Goal: Navigation & Orientation: Find specific page/section

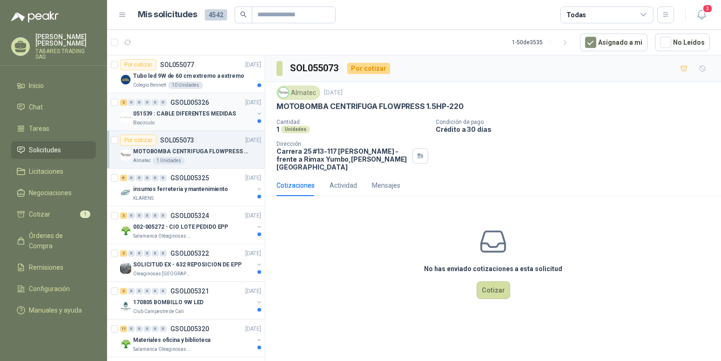
click at [192, 113] on p "051539 : CABLE DIFERENTES MEDIDAS" at bounding box center [184, 113] width 103 height 9
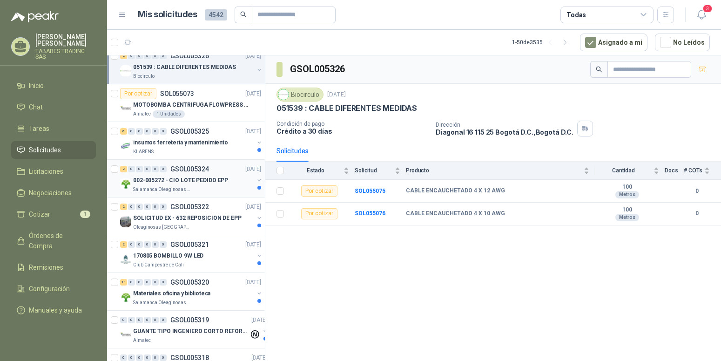
scroll to position [47, 0]
click at [190, 143] on p "insumos ferreteria y mantenimiento" at bounding box center [180, 141] width 95 height 9
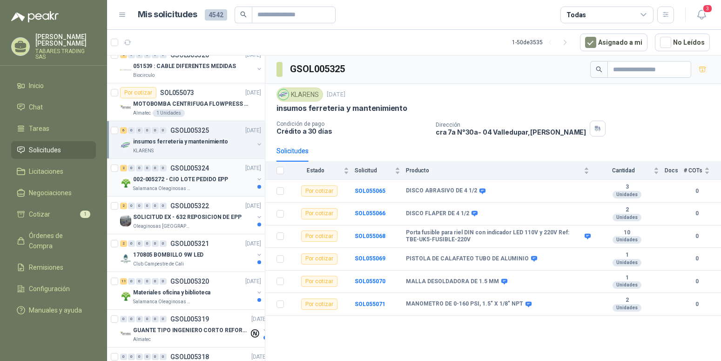
click at [187, 176] on p "002-005272 - CIO LOTE PEDIDO EPP" at bounding box center [180, 179] width 95 height 9
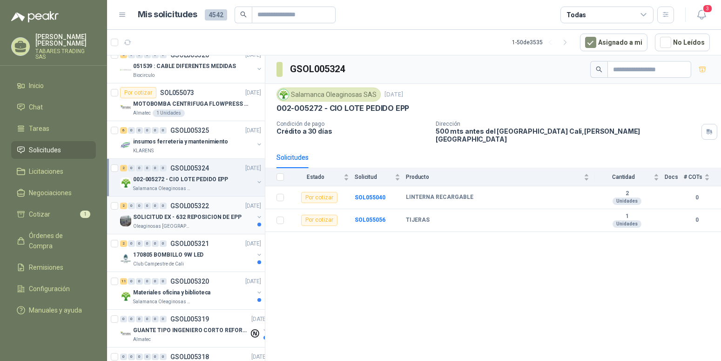
click at [189, 217] on p "SOLICITUD EX - 632 REPOSICION DE EPP" at bounding box center [187, 217] width 108 height 9
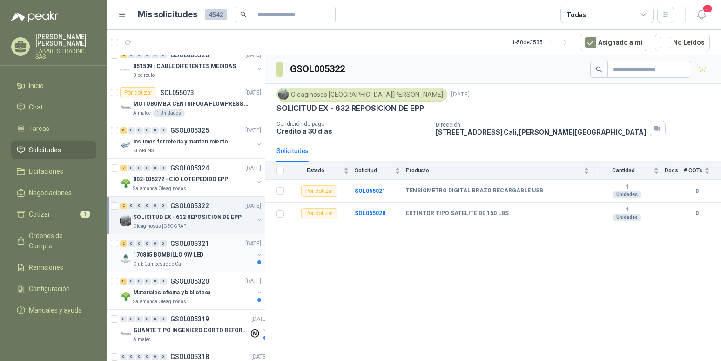
click at [172, 256] on p "170805 BOMBILLO 9W LED" at bounding box center [168, 255] width 70 height 9
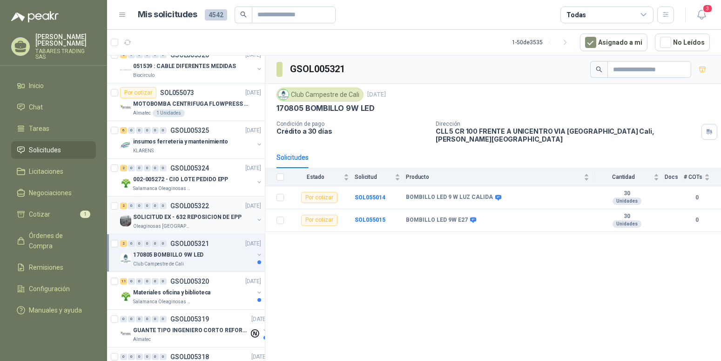
scroll to position [142, 0]
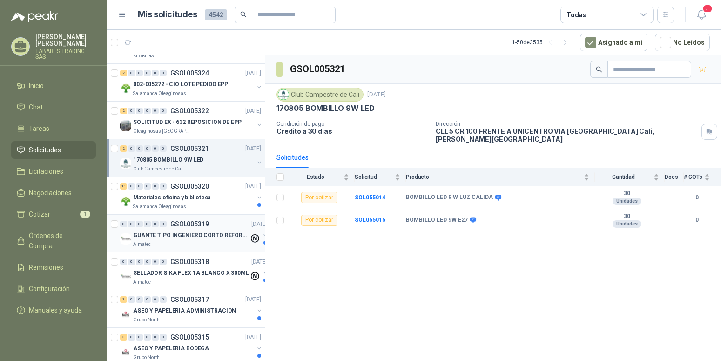
click at [211, 236] on p "GUANTE TIPO INGENIERO CORTO REFORZADO" at bounding box center [191, 235] width 116 height 9
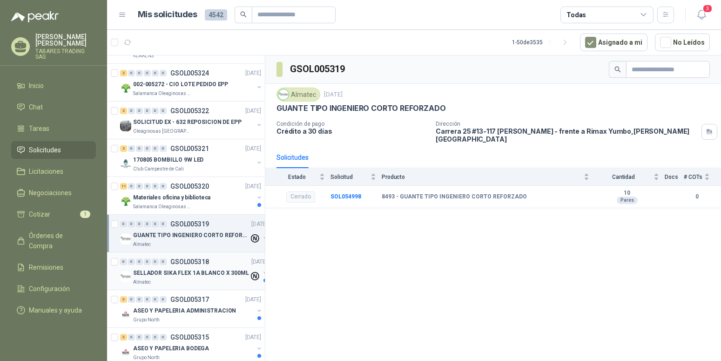
click at [202, 272] on p "SELLADOR SIKA FLEX 1A BLANCO X 300ML" at bounding box center [191, 273] width 116 height 9
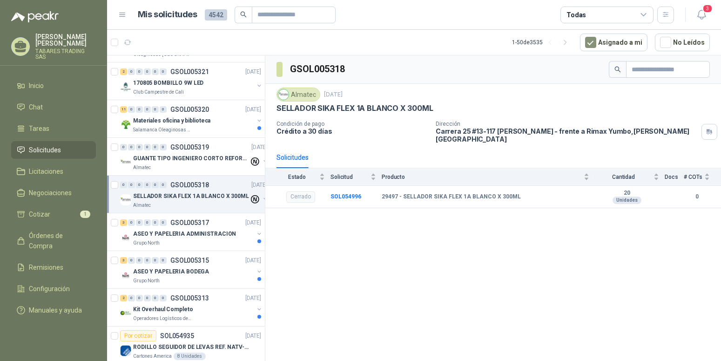
scroll to position [237, 0]
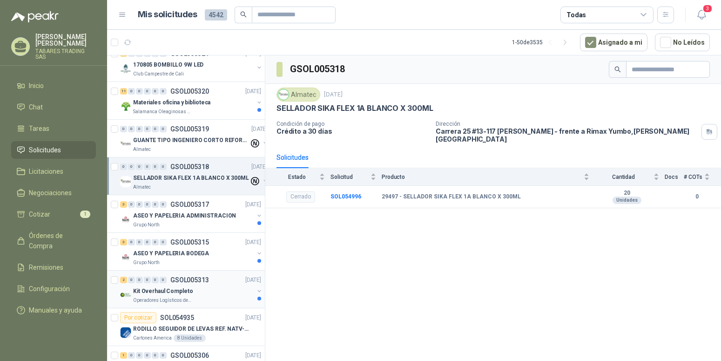
click at [173, 288] on p "Kit Overhaul Completo" at bounding box center [163, 291] width 60 height 9
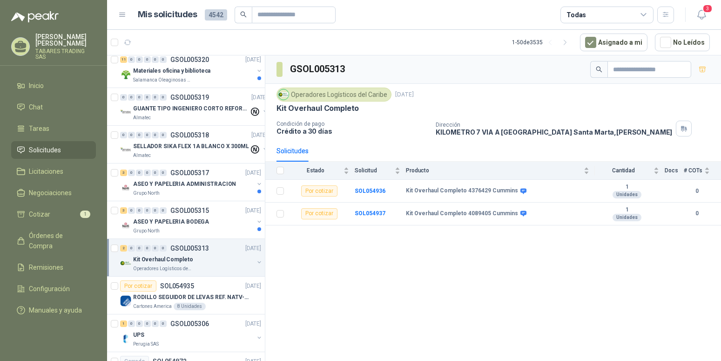
scroll to position [332, 0]
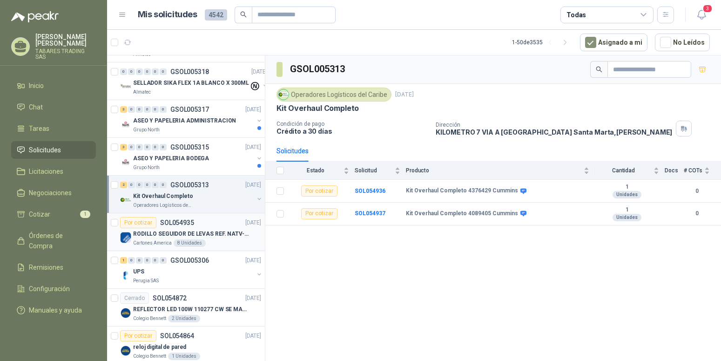
click at [195, 233] on p "RODILLO SEGUIDOR DE LEVAS REF. NATV-17-PPA [PERSON_NAME]" at bounding box center [191, 234] width 116 height 9
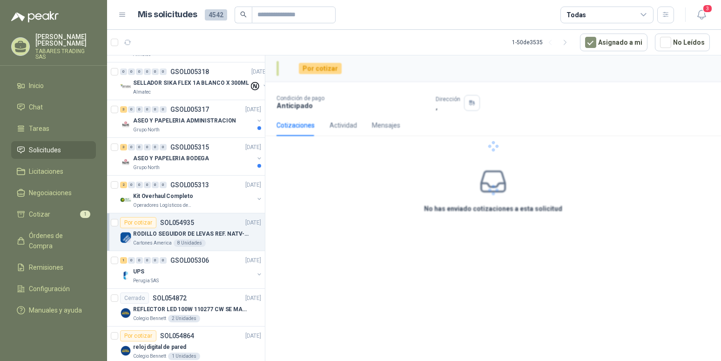
scroll to position [332, 0]
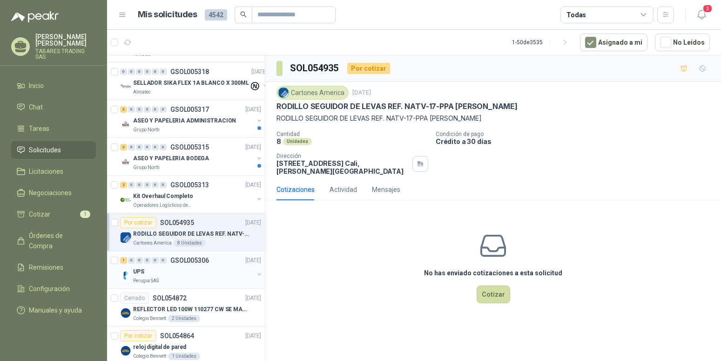
click at [180, 261] on p "GSOL005306" at bounding box center [189, 260] width 39 height 7
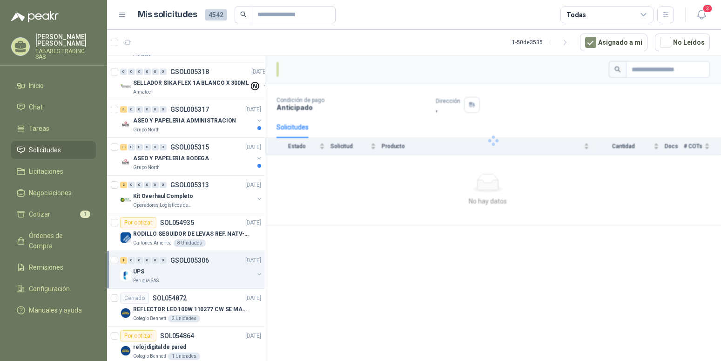
scroll to position [332, 0]
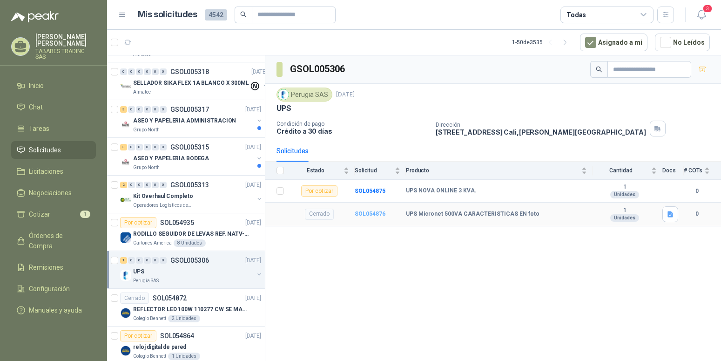
click at [369, 217] on b "SOL054876" at bounding box center [370, 213] width 31 height 7
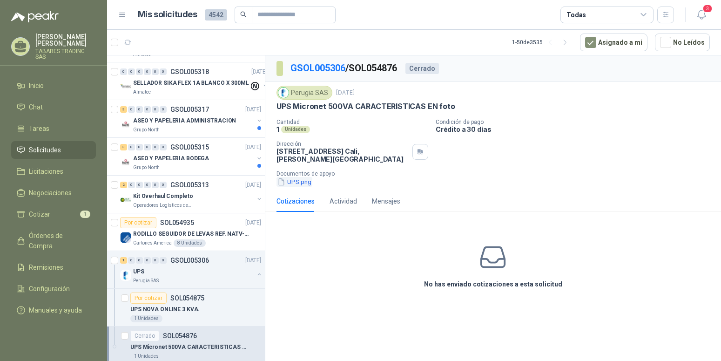
click at [296, 181] on button "UPS.png" at bounding box center [295, 182] width 36 height 10
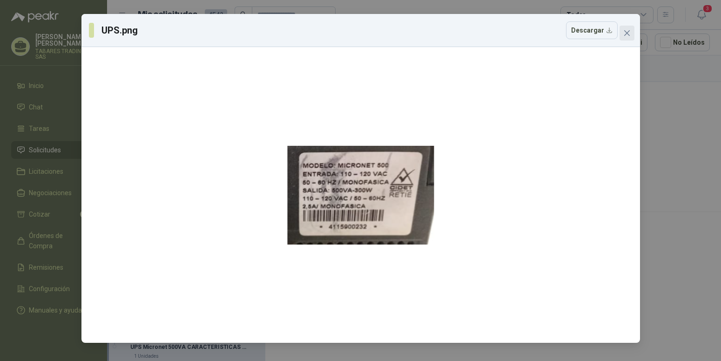
click at [630, 33] on icon "close" at bounding box center [626, 32] width 7 height 7
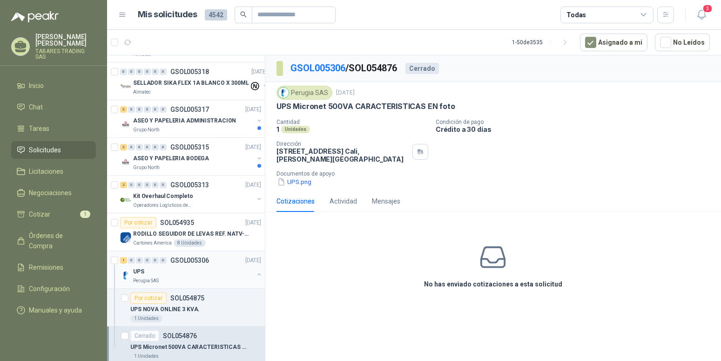
scroll to position [380, 0]
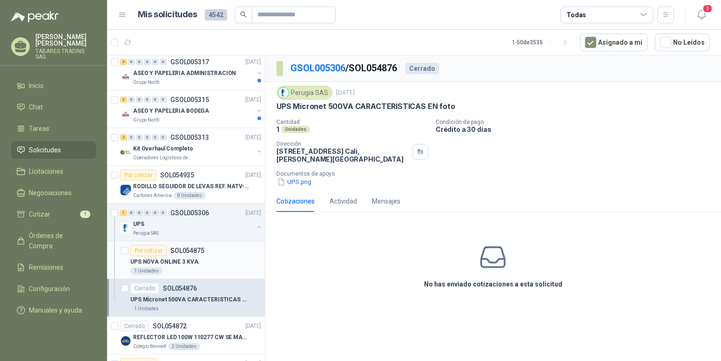
click at [176, 262] on p "UPS NOVA ONLINE 3 KVA." at bounding box center [164, 261] width 69 height 9
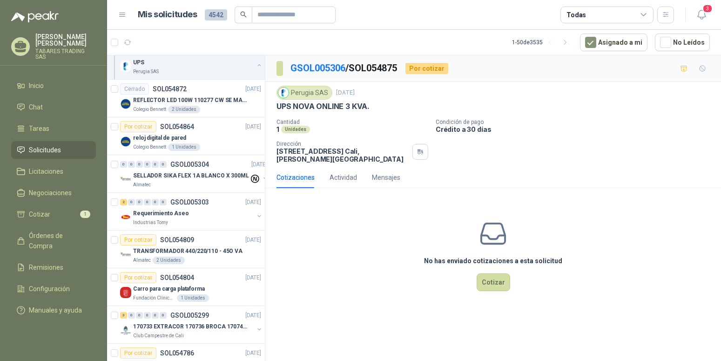
scroll to position [617, 0]
click at [42, 209] on span "Cotizar" at bounding box center [39, 214] width 21 height 10
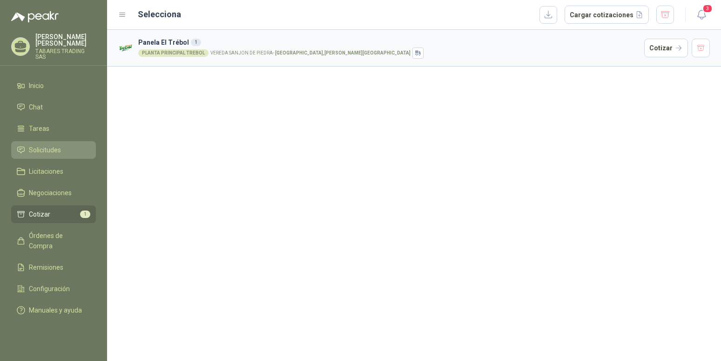
click at [34, 145] on span "Solicitudes" at bounding box center [45, 150] width 32 height 10
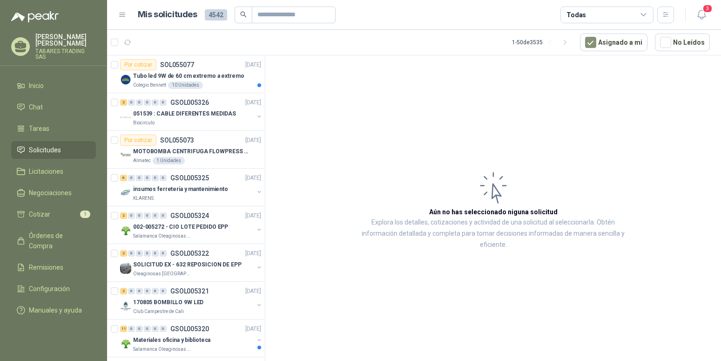
click at [73, 44] on p "[PERSON_NAME]" at bounding box center [65, 40] width 61 height 13
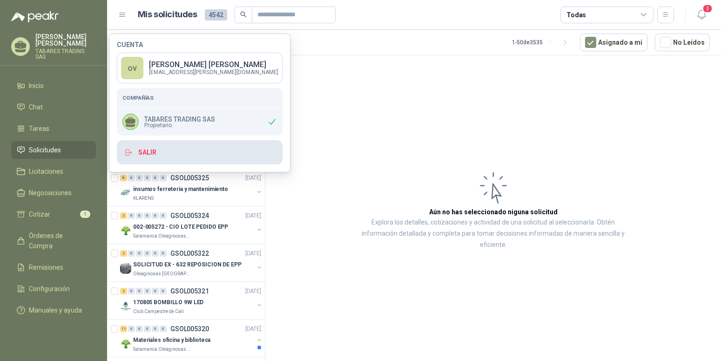
click at [145, 148] on button "Salir" at bounding box center [200, 152] width 166 height 24
